Goal: Task Accomplishment & Management: Use online tool/utility

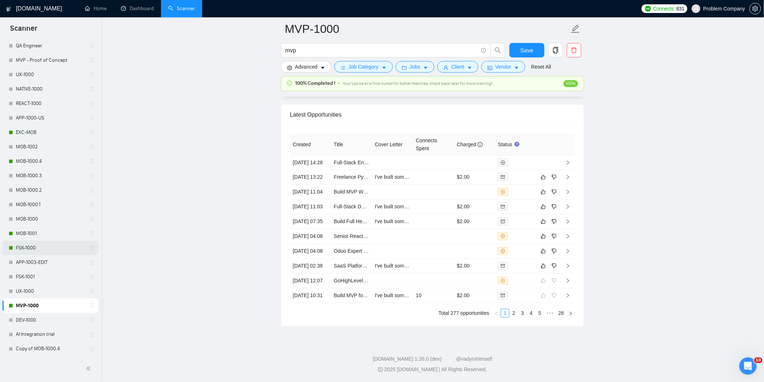
click at [35, 244] on link "FSK-1000" at bounding box center [50, 248] width 69 height 14
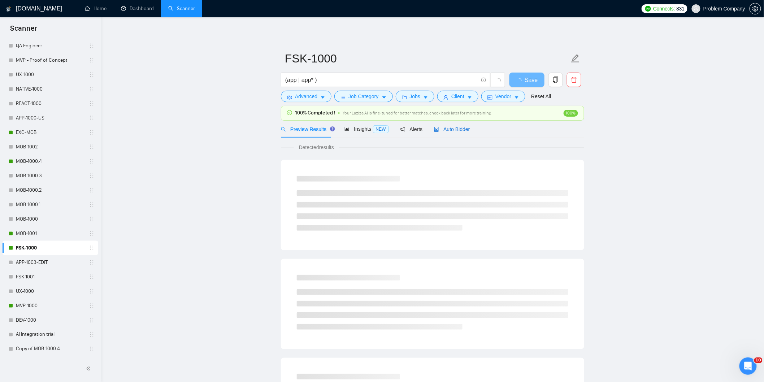
click at [447, 129] on span "Auto Bidder" at bounding box center [452, 129] width 36 height 6
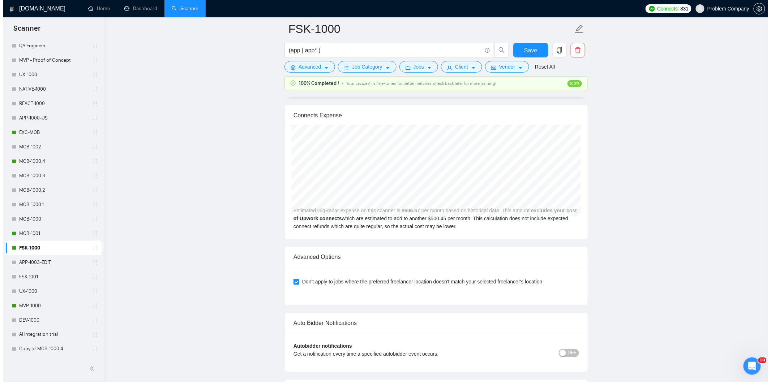
scroll to position [1806, 0]
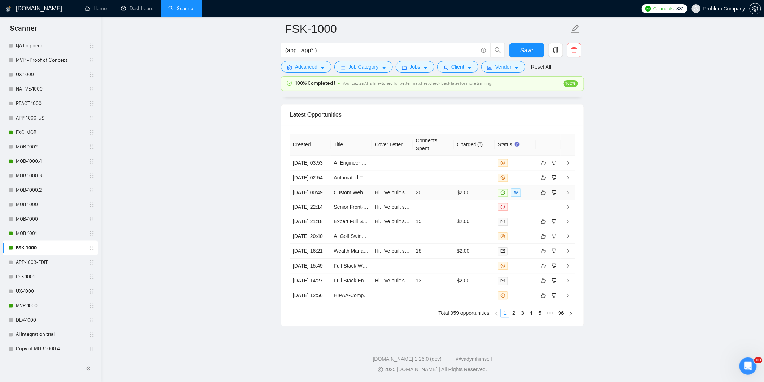
click at [320, 185] on td "[DATE] 00:49" at bounding box center [310, 192] width 41 height 15
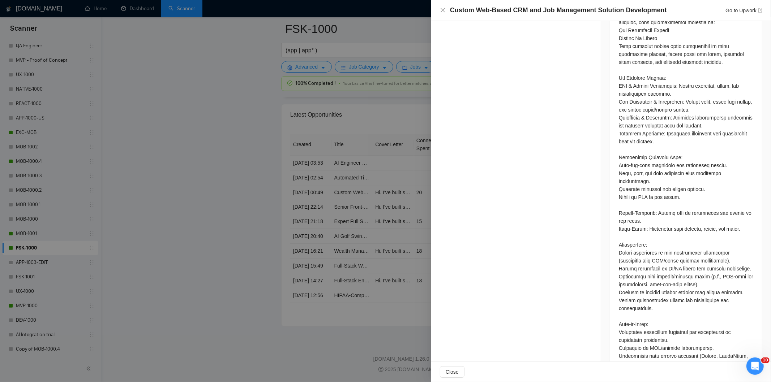
scroll to position [558, 0]
